Goal: Task Accomplishment & Management: Use online tool/utility

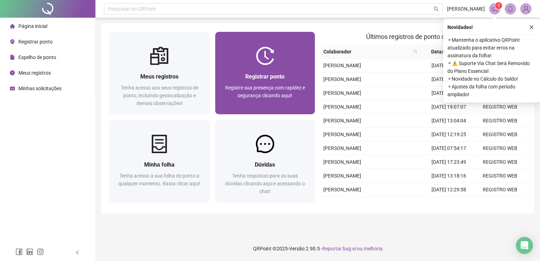
click at [292, 89] on span "Registre sua presença com rapidez e segurança clicando aqui!" at bounding box center [265, 91] width 80 height 13
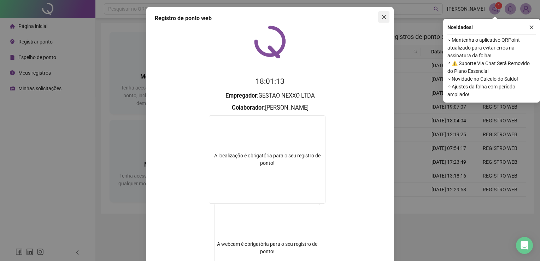
click at [378, 17] on span "Close" at bounding box center [383, 17] width 11 height 6
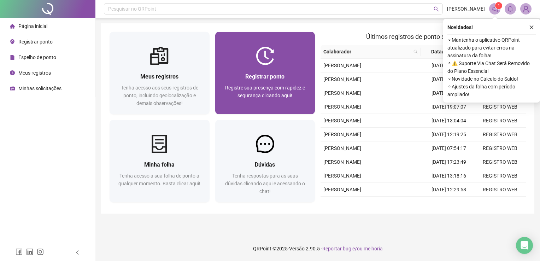
click at [248, 67] on div "Registrar ponto Registre sua presença com rapidez e segurança clicando aqui!" at bounding box center [265, 89] width 100 height 49
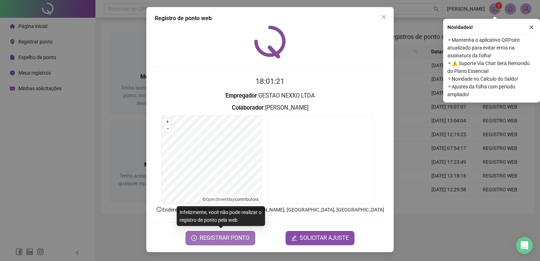
click at [231, 236] on span "REGISTRAR PONTO" at bounding box center [225, 238] width 50 height 8
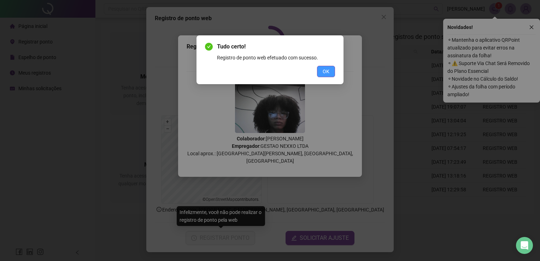
click at [327, 76] on button "OK" at bounding box center [326, 71] width 18 height 11
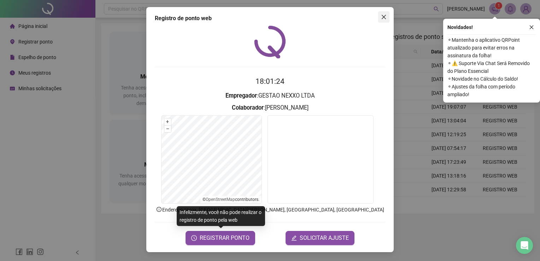
click at [385, 21] on button "Close" at bounding box center [383, 16] width 11 height 11
